Goal: Information Seeking & Learning: Find specific fact

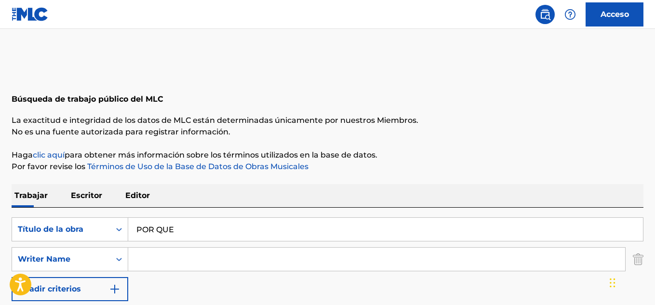
click at [157, 261] on input "Formulario de búsqueda" at bounding box center [376, 259] width 497 height 23
paste input "[PERSON_NAME]"
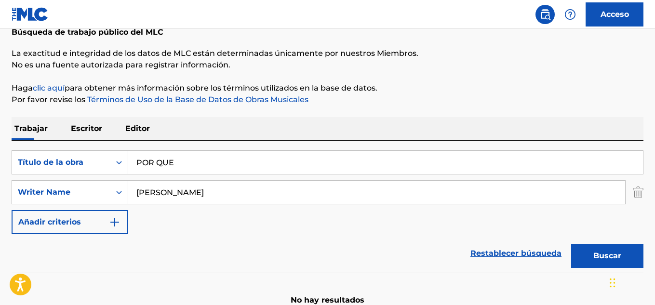
scroll to position [119, 0]
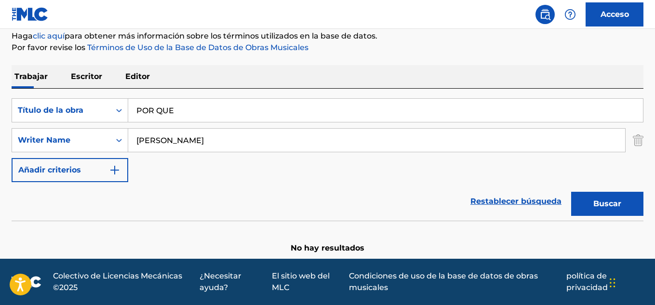
type input "[PERSON_NAME]"
click at [588, 202] on button "Buscar" at bounding box center [607, 204] width 72 height 24
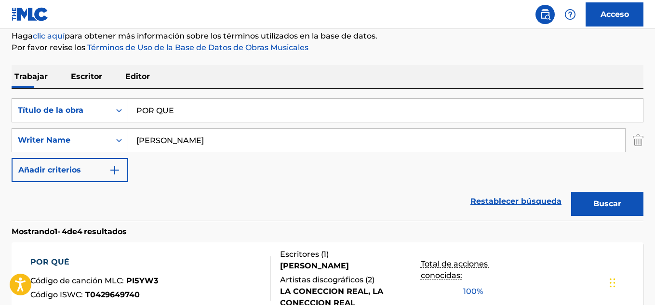
click at [63, 259] on font "POR QUÉ" at bounding box center [49, 261] width 39 height 9
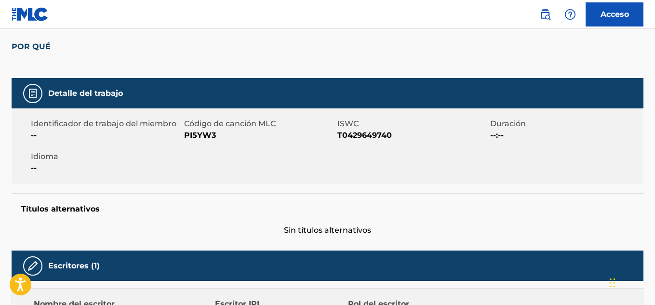
scroll to position [82, 0]
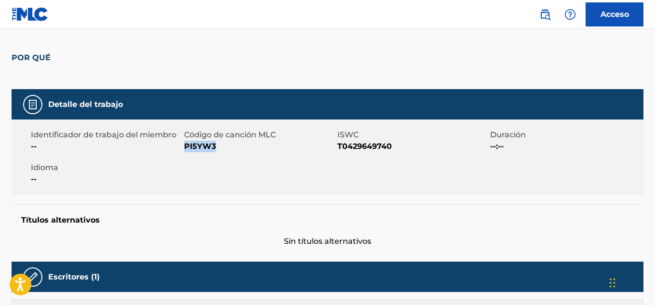
drag, startPoint x: 218, startPoint y: 142, endPoint x: 209, endPoint y: 146, distance: 9.9
click at [184, 151] on span "PI5YW3" at bounding box center [259, 147] width 151 height 12
copy font "PI5YW3"
drag, startPoint x: 392, startPoint y: 146, endPoint x: 346, endPoint y: 149, distance: 45.9
click at [338, 149] on span "T0429649740" at bounding box center [412, 147] width 151 height 12
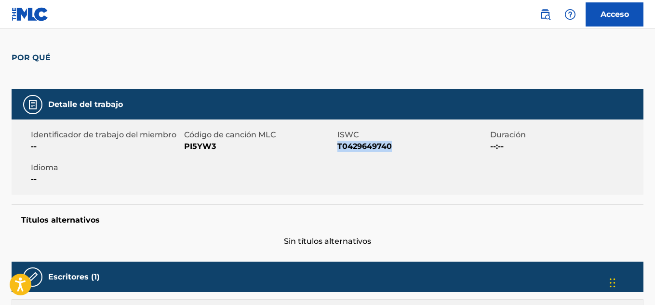
copy font "T0429649740"
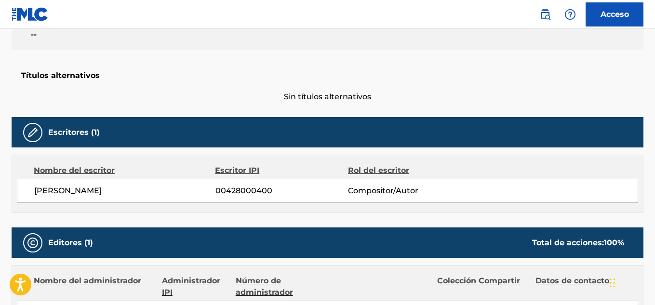
scroll to position [275, 0]
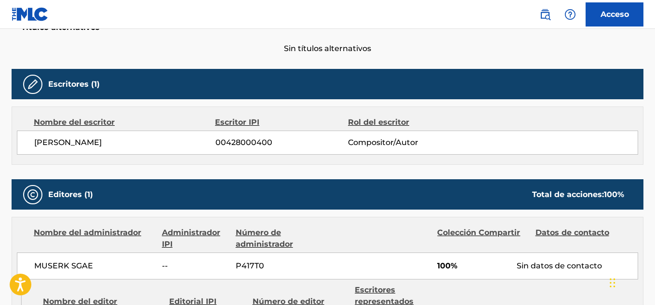
drag, startPoint x: 161, startPoint y: 144, endPoint x: 70, endPoint y: 144, distance: 90.6
click at [29, 147] on div "[PERSON_NAME] 00428000400 Compositor/Autor" at bounding box center [327, 143] width 621 height 24
copy font "[PERSON_NAME]"
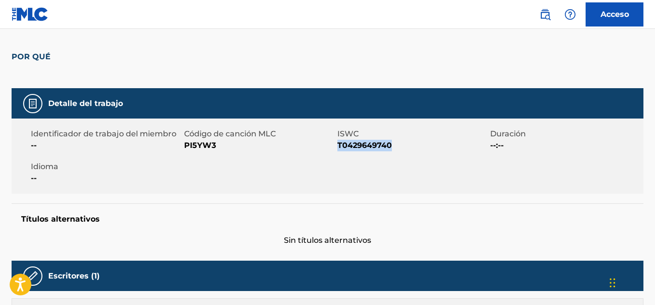
scroll to position [82, 0]
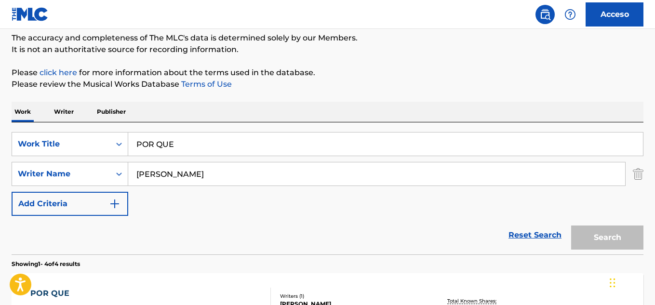
scroll to position [119, 0]
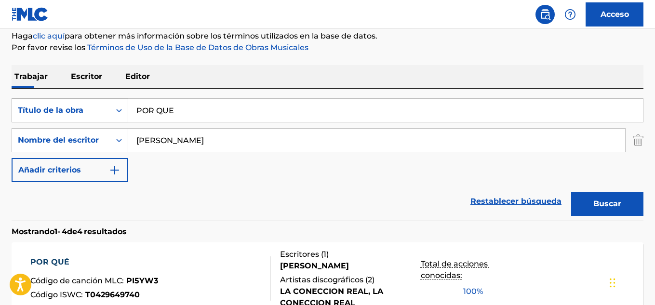
drag, startPoint x: 173, startPoint y: 112, endPoint x: 107, endPoint y: 119, distance: 66.8
click at [108, 118] on div "Buscar con criteriosff14ced6-1c14-4c03-91f7-6c28f71746cb Título de la obra POR …" at bounding box center [328, 110] width 632 height 24
type input "CULPAME"
click at [588, 198] on button "Buscar" at bounding box center [607, 204] width 72 height 24
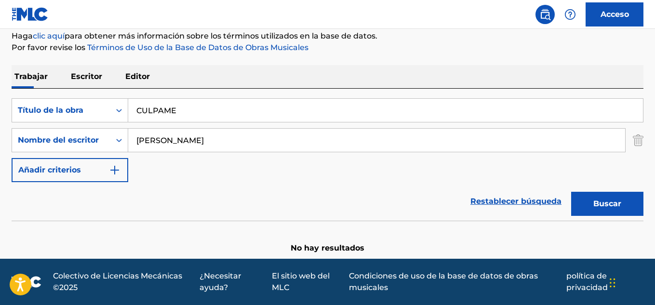
click at [146, 111] on input "CULPAME" at bounding box center [385, 110] width 515 height 23
drag, startPoint x: 184, startPoint y: 140, endPoint x: 156, endPoint y: 138, distance: 28.5
click at [156, 138] on input "José Ramón Otaño Guevara" at bounding box center [376, 140] width 497 height 23
click at [602, 212] on button "Buscar" at bounding box center [607, 204] width 72 height 24
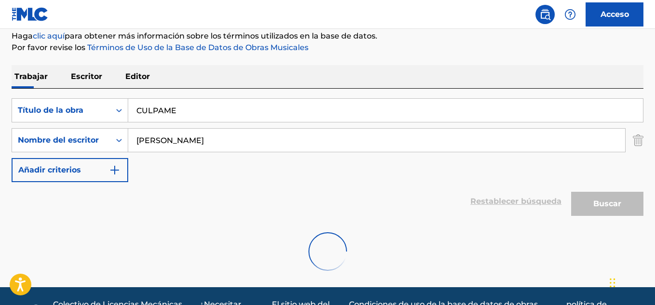
scroll to position [116, 0]
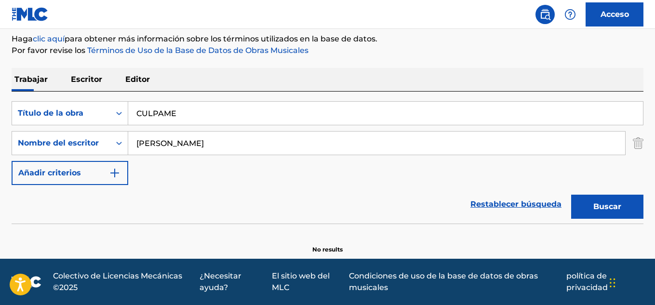
click at [155, 142] on input "José Otaño Guevara" at bounding box center [376, 143] width 497 height 23
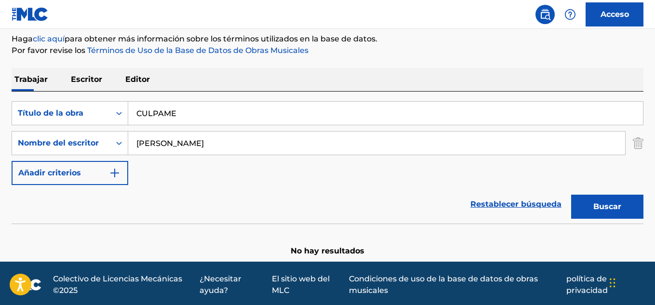
paste input "Ramón"
type input "José Ramón Otaño Guevara"
drag, startPoint x: 164, startPoint y: 110, endPoint x: 131, endPoint y: 105, distance: 33.6
click at [121, 105] on div "Buscar con criteriosff14ced6-1c14-4c03-91f7-6c28f71746cb Título de la obra CULP…" at bounding box center [328, 113] width 632 height 24
paste input "Dale un tumbao"
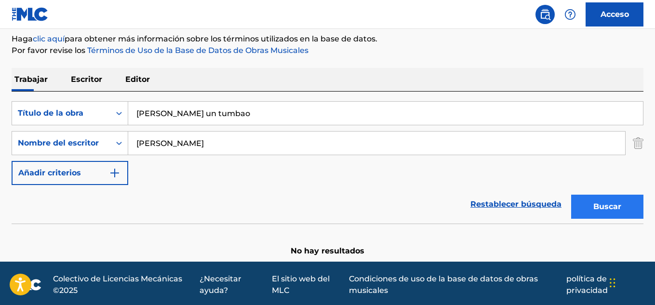
type input "Dale un tumbao"
click at [585, 211] on button "Buscar" at bounding box center [607, 207] width 72 height 24
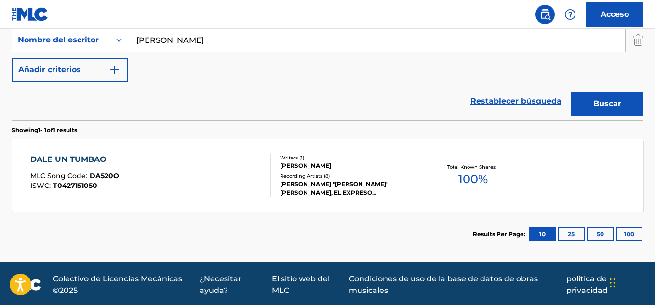
scroll to position [222, 0]
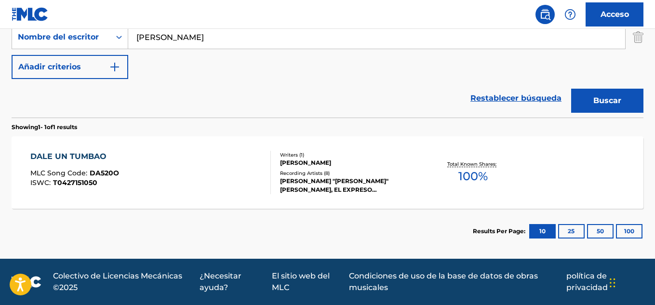
click at [81, 153] on div "DALE UN TUMBAO" at bounding box center [74, 157] width 89 height 12
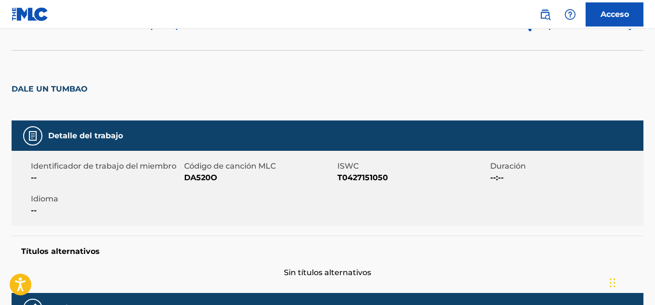
scroll to position [48, 0]
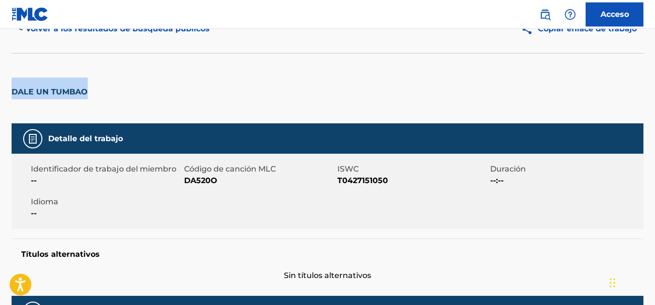
drag, startPoint x: 90, startPoint y: 86, endPoint x: 14, endPoint y: 90, distance: 76.3
copy font "DALE UN TUMBAO"
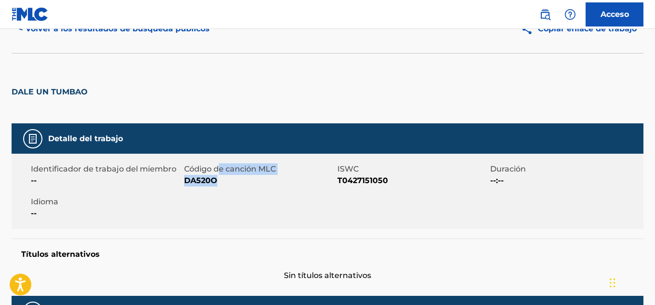
drag, startPoint x: 218, startPoint y: 174, endPoint x: 221, endPoint y: 184, distance: 10.1
click at [221, 183] on div "Código de canción MLC DA520O" at bounding box center [260, 174] width 153 height 23
click at [226, 208] on div "Identificador de trabajo del miembro -- Código de canción MLC DA520O ISWC T0427…" at bounding box center [328, 191] width 632 height 75
click at [165, 218] on span "--" at bounding box center [106, 214] width 151 height 12
click at [218, 180] on span "DA520O" at bounding box center [259, 181] width 151 height 12
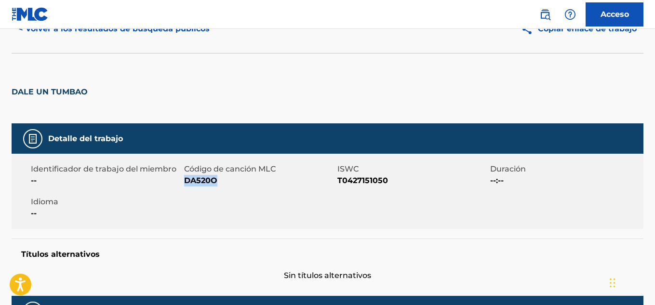
drag, startPoint x: 204, startPoint y: 184, endPoint x: 185, endPoint y: 188, distance: 19.7
click at [185, 188] on div "Identificador de trabajo del miembro -- Código de canción MLC DA520O ISWC T0427…" at bounding box center [328, 191] width 632 height 75
copy font "DA520O"
drag, startPoint x: 388, startPoint y: 181, endPoint x: 338, endPoint y: 181, distance: 50.1
click at [338, 181] on span "T0427151050" at bounding box center [412, 181] width 151 height 12
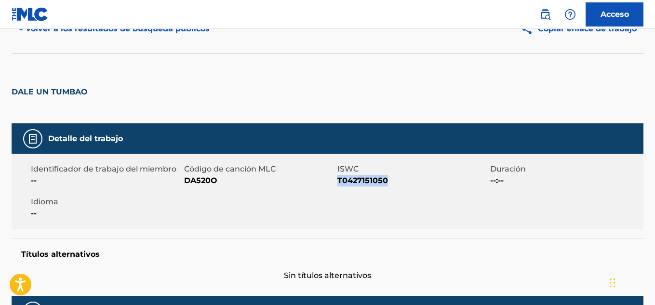
copy font "T0427151050"
